Goal: Task Accomplishment & Management: Manage account settings

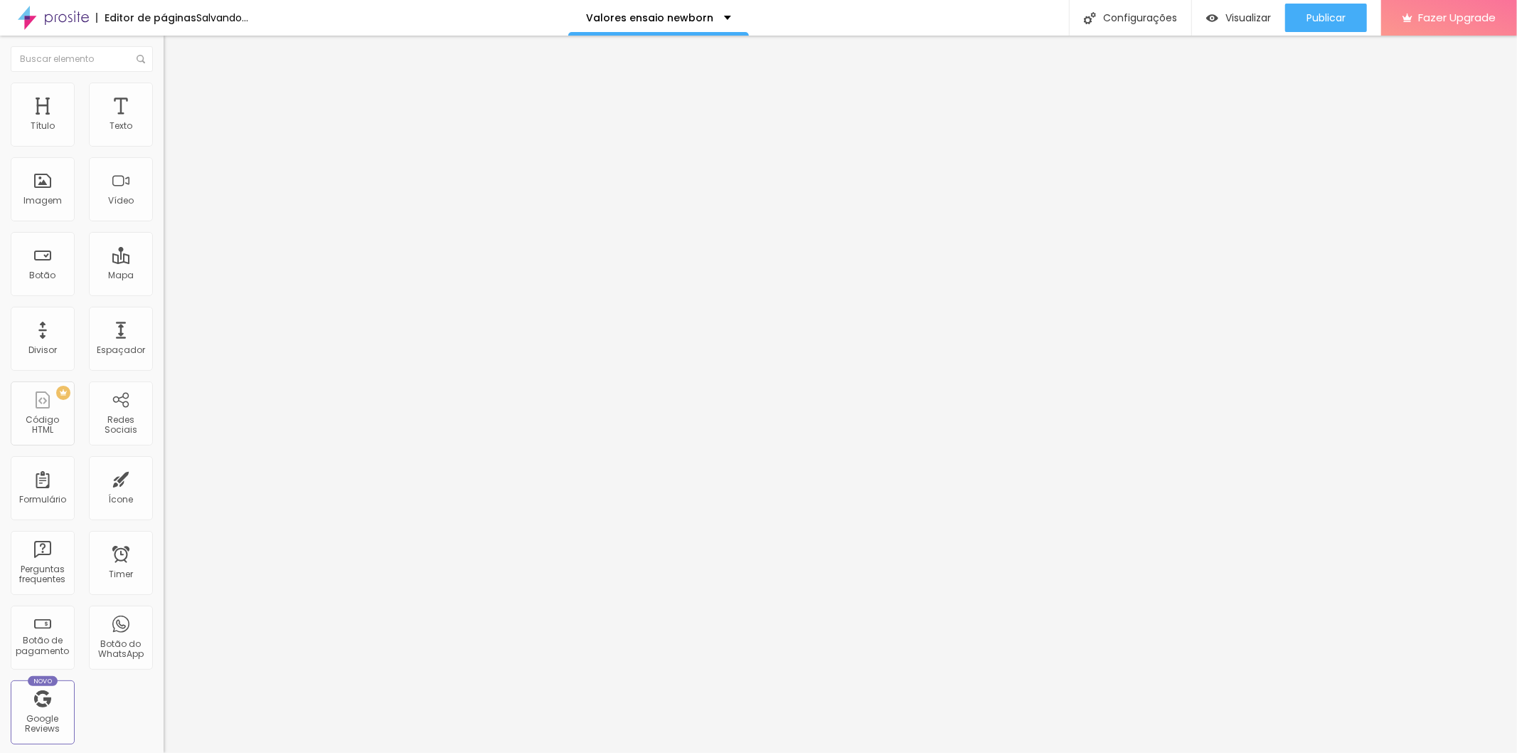
click at [164, 122] on span "Trocar imagem" at bounding box center [203, 116] width 78 height 12
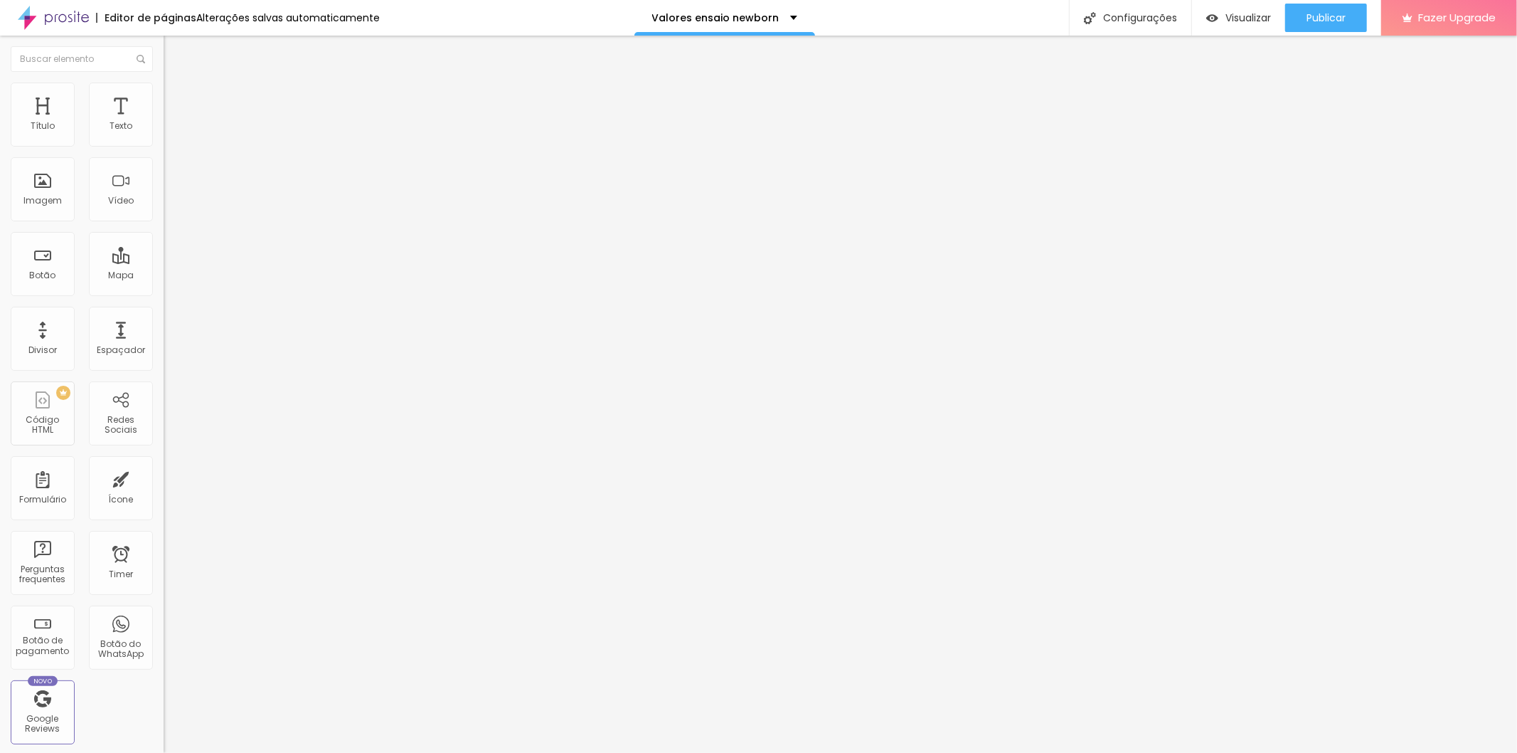
click at [164, 122] on span "Trocar imagem" at bounding box center [203, 116] width 78 height 12
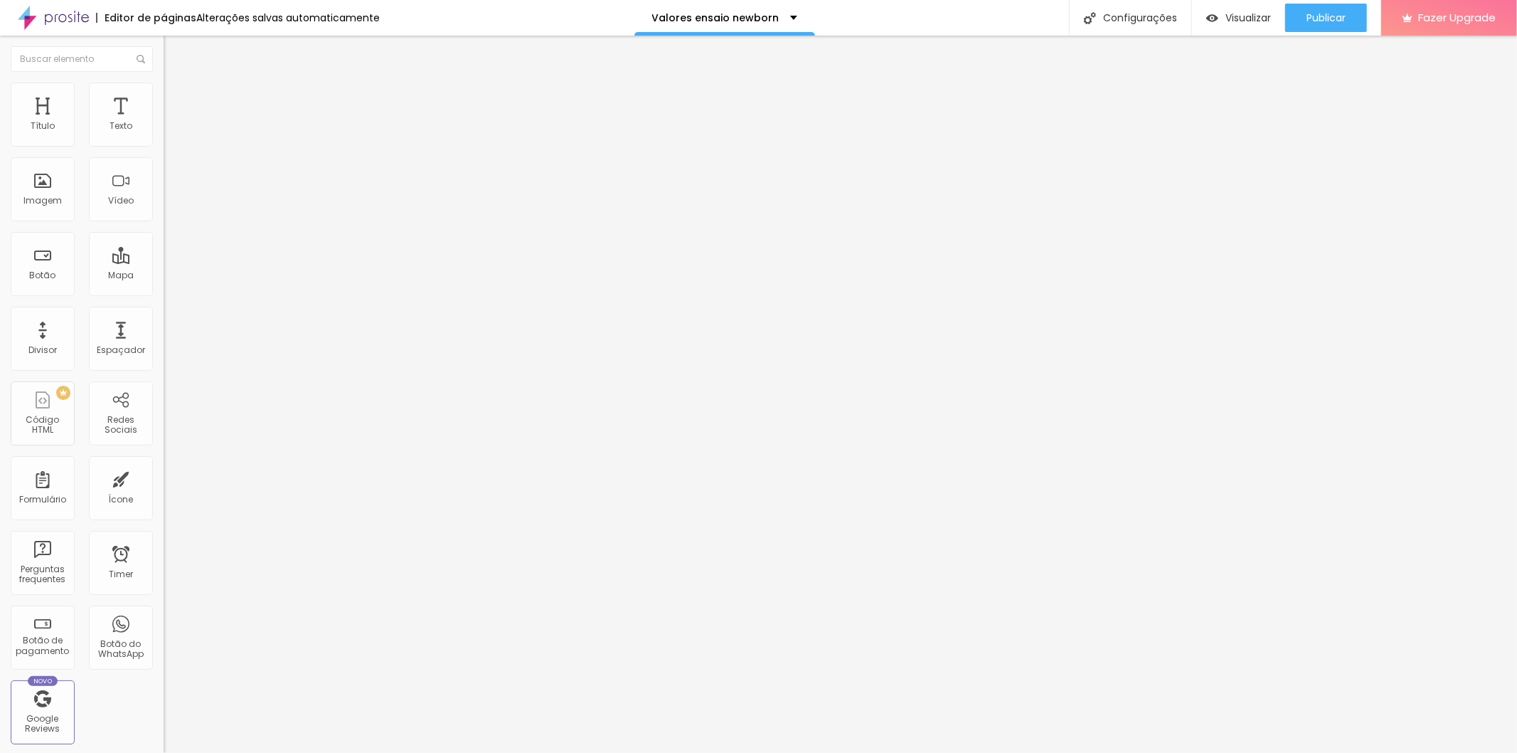
click at [164, 122] on span "Trocar imagem" at bounding box center [203, 116] width 78 height 12
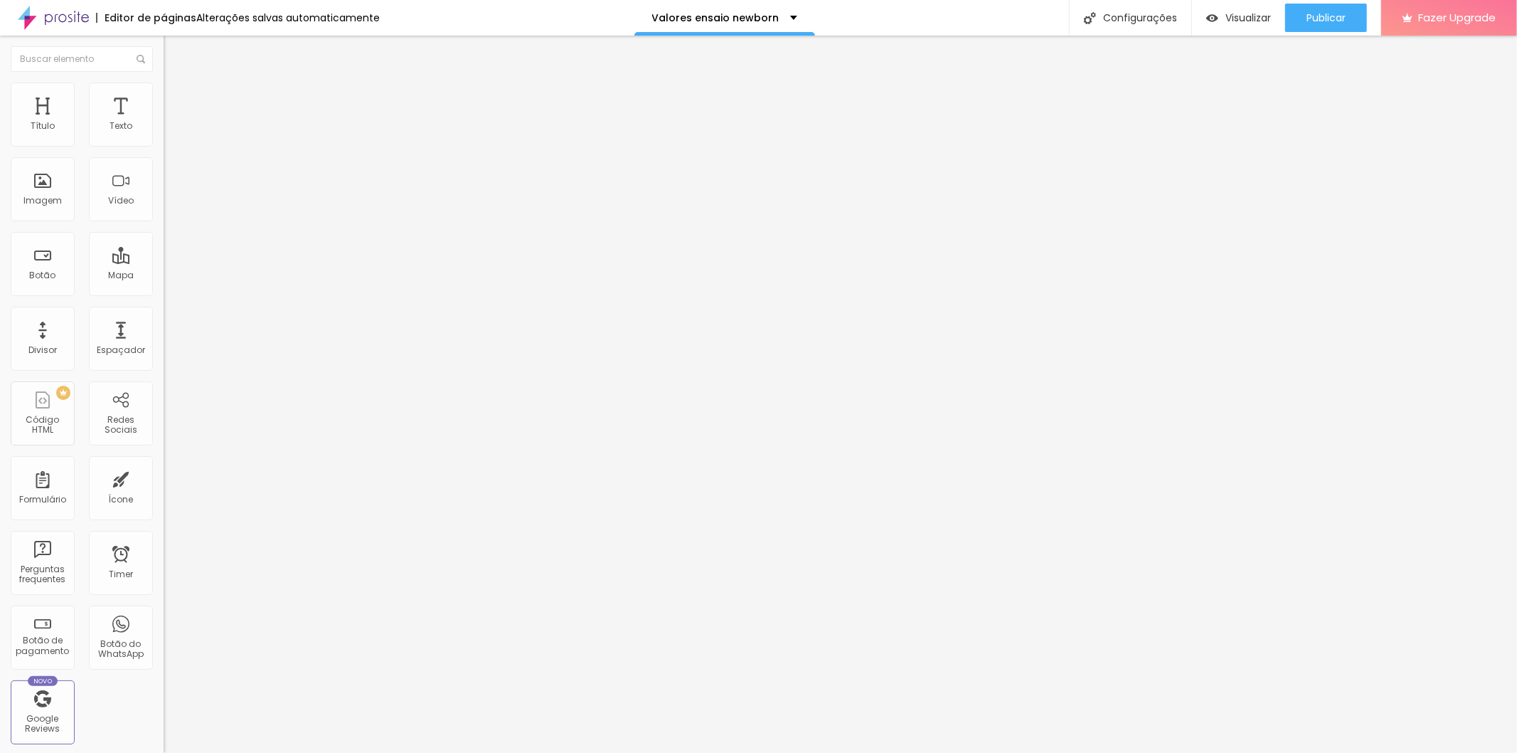
click at [164, 122] on span "Trocar imagem" at bounding box center [203, 116] width 78 height 12
click at [1320, 25] on div "Publicar" at bounding box center [1326, 18] width 39 height 28
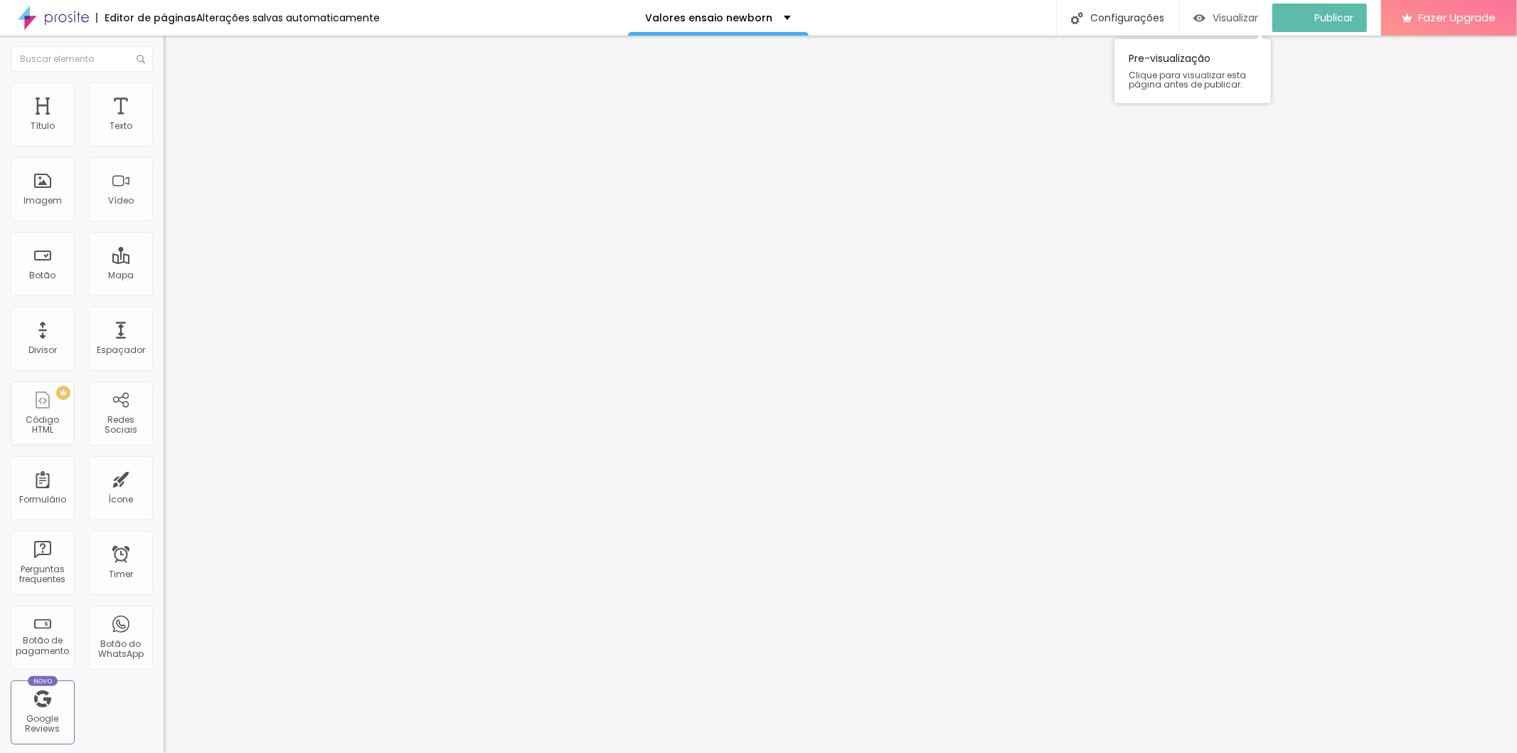
click at [1211, 24] on div "Visualizar" at bounding box center [1226, 18] width 65 height 28
